Goal: Task Accomplishment & Management: Use online tool/utility

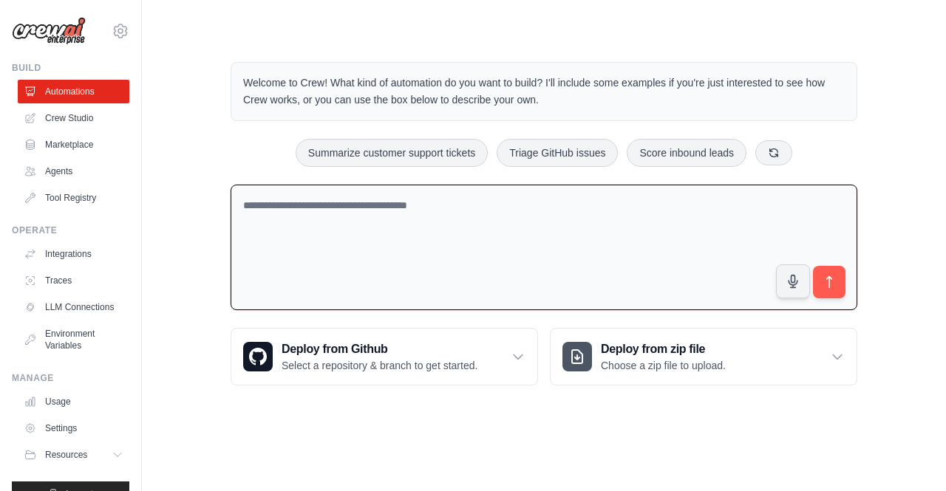
click at [390, 203] on textarea at bounding box center [544, 248] width 627 height 126
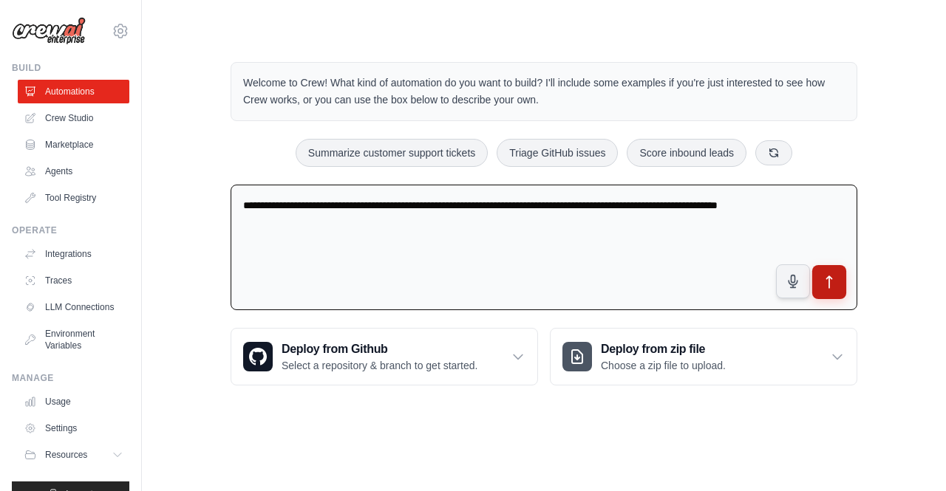
type textarea "**********"
click at [832, 278] on icon "submit" at bounding box center [829, 282] width 5 height 12
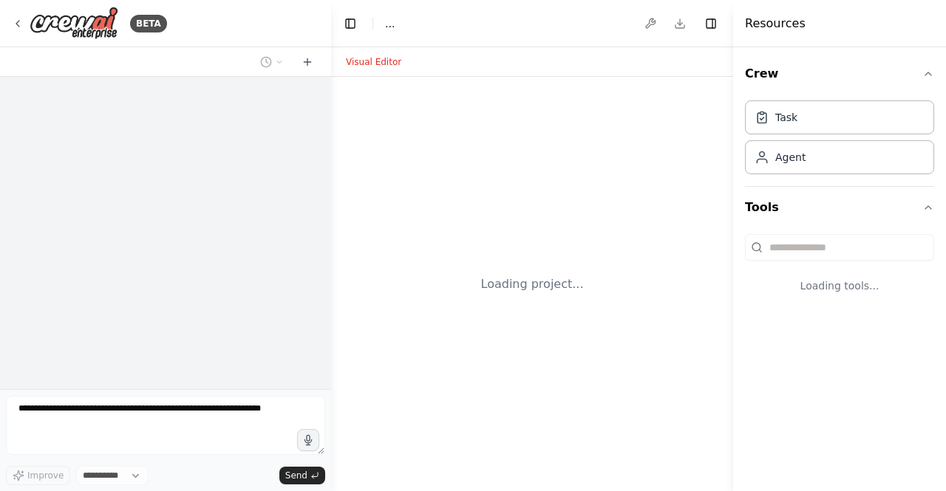
select select "****"
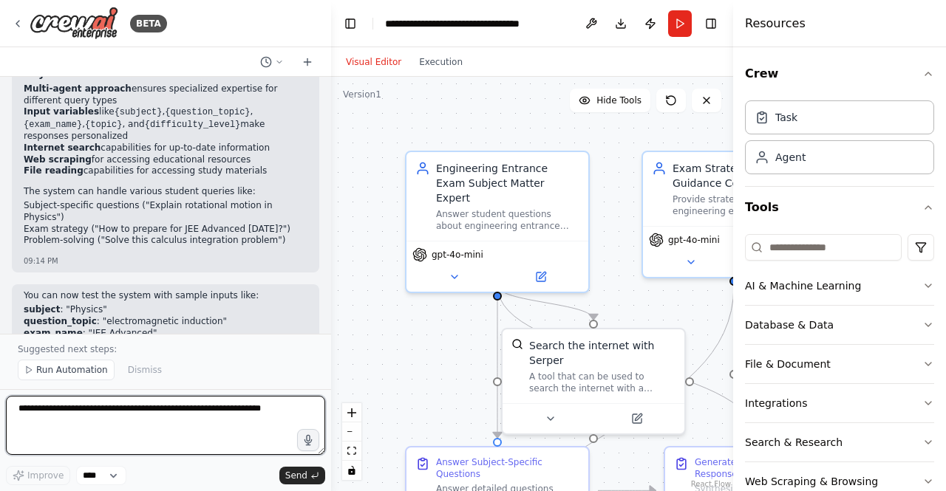
scroll to position [1159, 0]
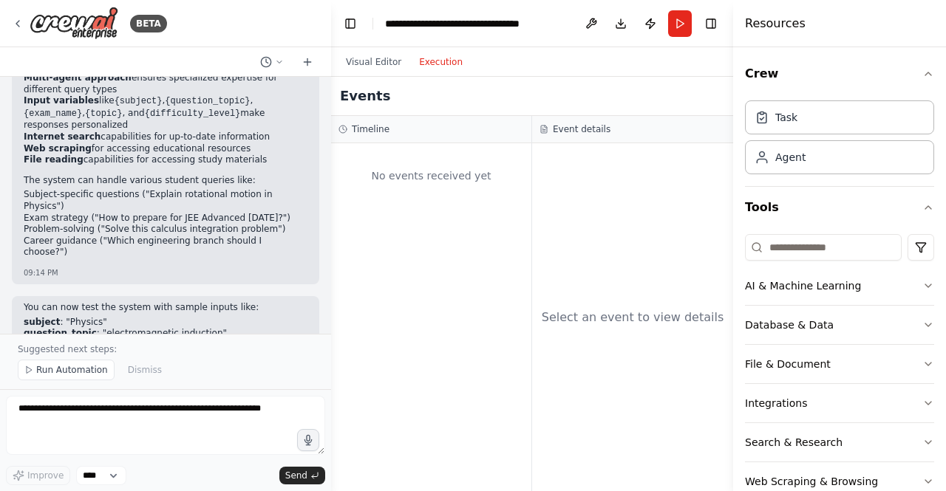
click at [429, 64] on button "Execution" at bounding box center [440, 62] width 61 height 18
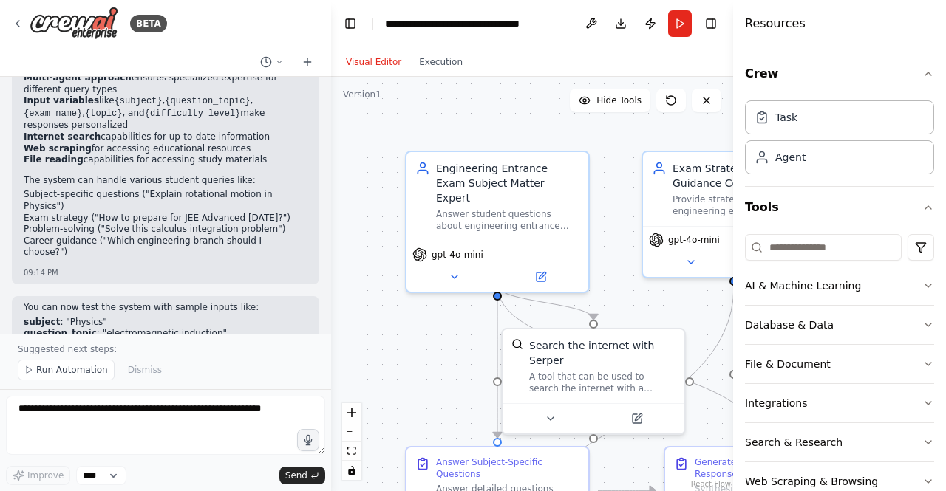
click at [380, 67] on button "Visual Editor" at bounding box center [373, 62] width 73 height 18
click at [438, 355] on div ".deletable-edge-delete-btn { width: 20px; height: 20px; border: 0px solid #ffff…" at bounding box center [532, 284] width 402 height 415
click at [327, 310] on div at bounding box center [328, 245] width 6 height 491
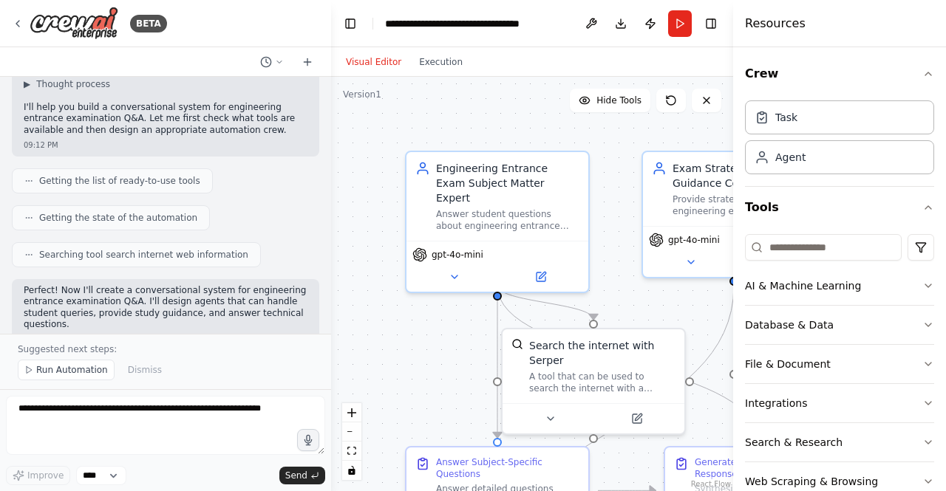
scroll to position [0, 0]
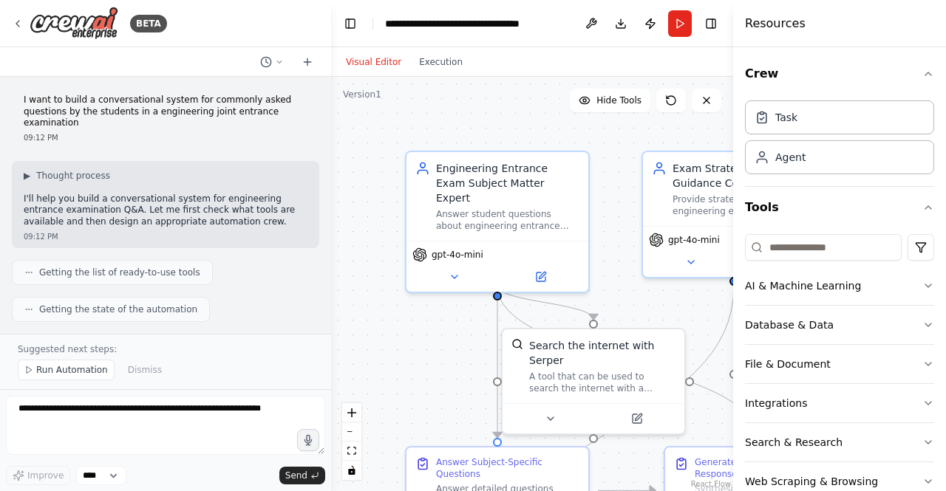
click at [326, 107] on div at bounding box center [328, 245] width 6 height 491
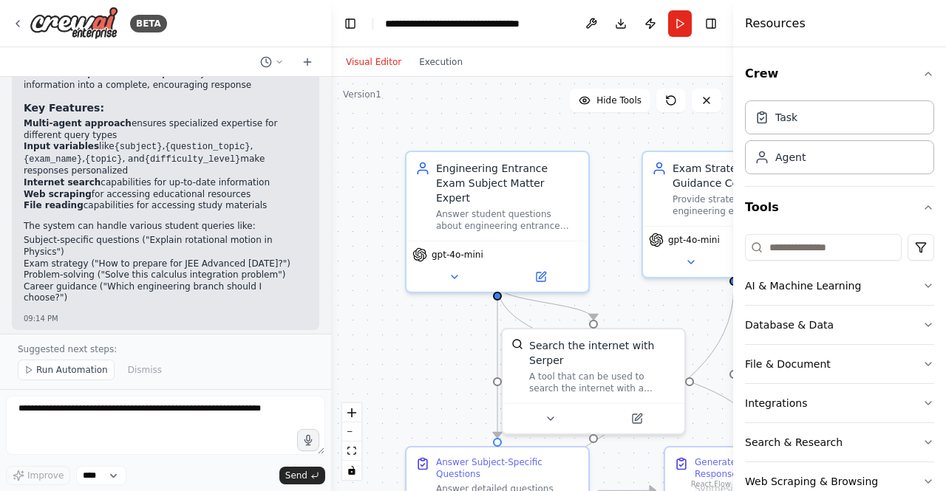
scroll to position [1159, 0]
